Goal: Information Seeking & Learning: Learn about a topic

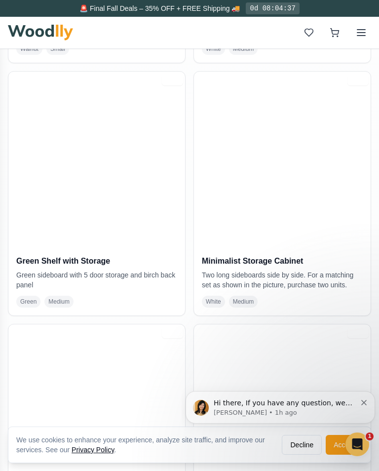
scroll to position [1211, 0]
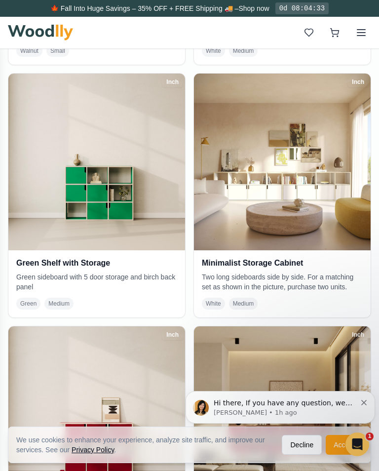
click at [307, 204] on img at bounding box center [282, 162] width 177 height 177
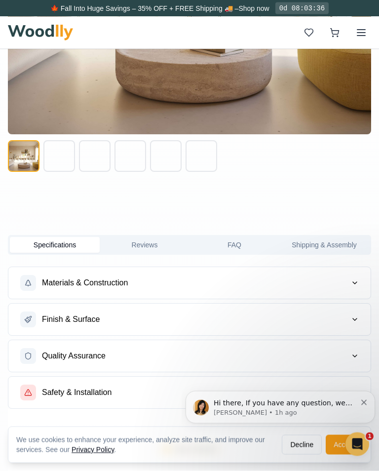
scroll to position [662, 0]
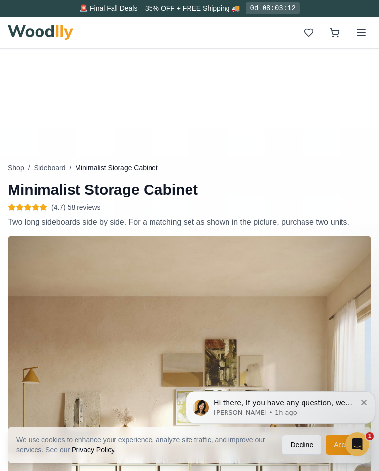
scroll to position [261, 0]
